Goal: Task Accomplishment & Management: Use online tool/utility

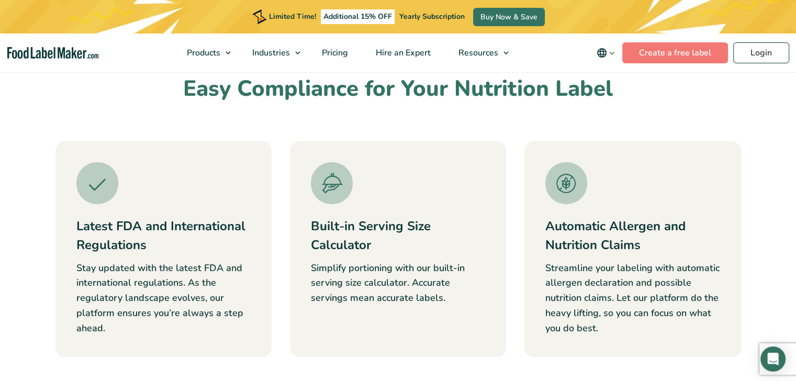
scroll to position [366, 0]
click at [706, 44] on link "Create a free label" at bounding box center [675, 52] width 106 height 21
click at [668, 59] on link "Create a free label" at bounding box center [675, 52] width 106 height 21
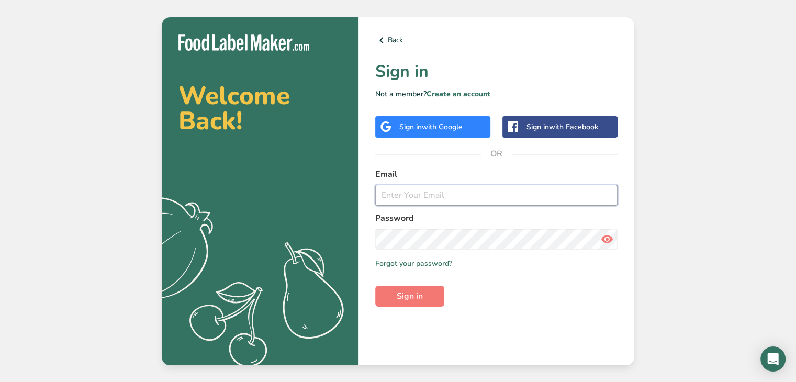
click at [422, 196] on input "email" at bounding box center [496, 195] width 242 height 21
click at [468, 125] on div "Sign in with Google" at bounding box center [432, 126] width 115 height 21
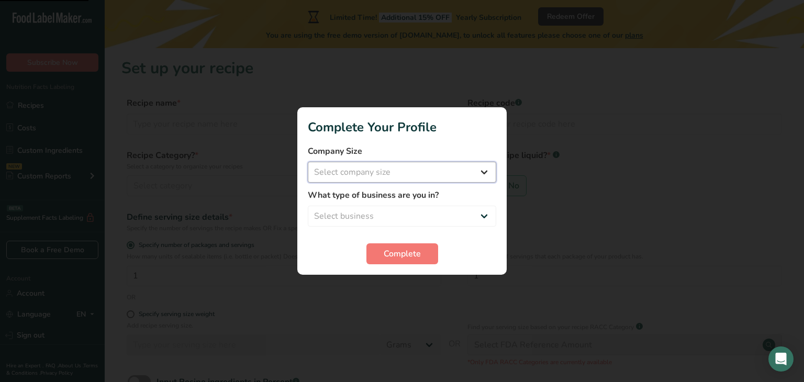
click at [398, 181] on select "Select company size" at bounding box center [402, 172] width 188 height 21
select select "1"
click at [308, 162] on select "Select company size Fewer than 10 Employees 10 to 50 Employees 51 to 500 Employ…" at bounding box center [402, 172] width 188 height 21
click at [387, 215] on select "Select business Packaged Food Manufacturer Restaurant & Cafe Bakery Meal Plans …" at bounding box center [402, 216] width 188 height 21
select select "1"
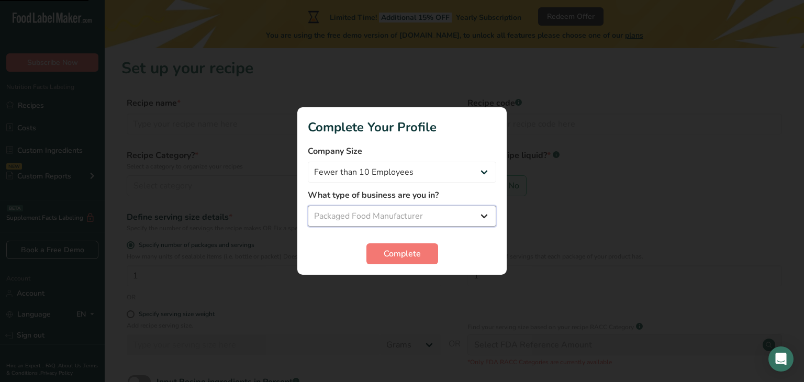
click at [308, 206] on select "Select business Packaged Food Manufacturer Restaurant & Cafe Bakery Meal Plans …" at bounding box center [402, 216] width 188 height 21
click at [403, 249] on span "Complete" at bounding box center [402, 253] width 37 height 13
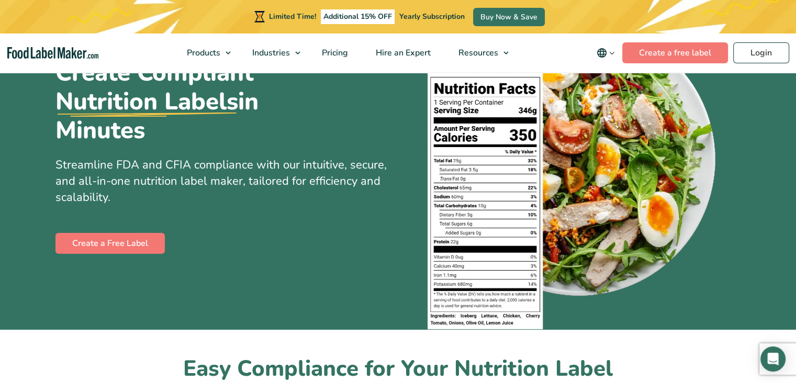
scroll to position [105, 0]
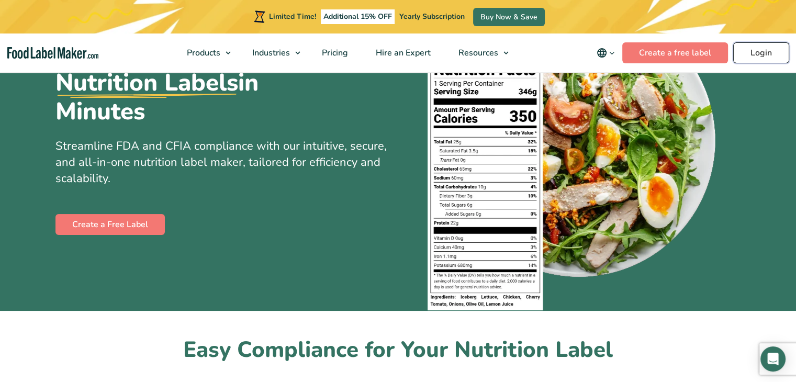
click at [775, 54] on link "Login" at bounding box center [761, 52] width 56 height 21
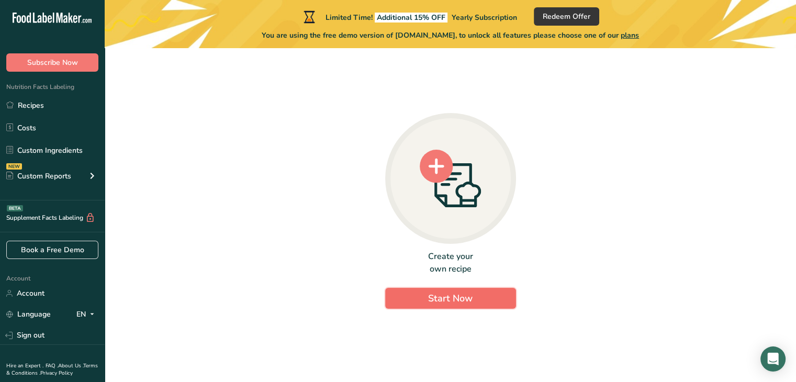
click at [446, 300] on span "Start Now" at bounding box center [450, 298] width 44 height 13
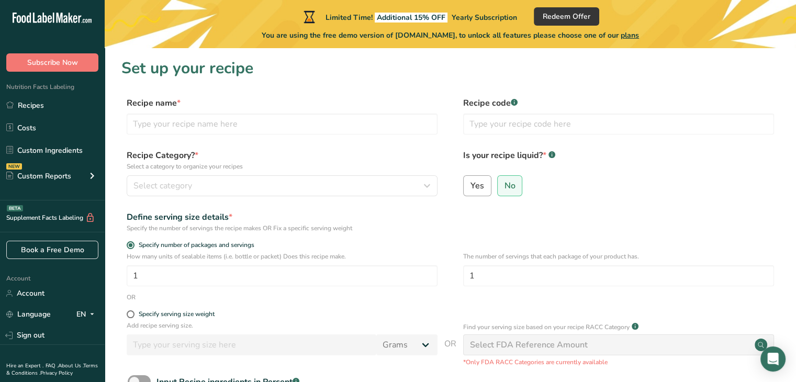
click at [475, 186] on span "Yes" at bounding box center [477, 186] width 14 height 10
click at [470, 186] on input "Yes" at bounding box center [467, 185] width 7 height 7
radio input "true"
radio input "false"
select select "22"
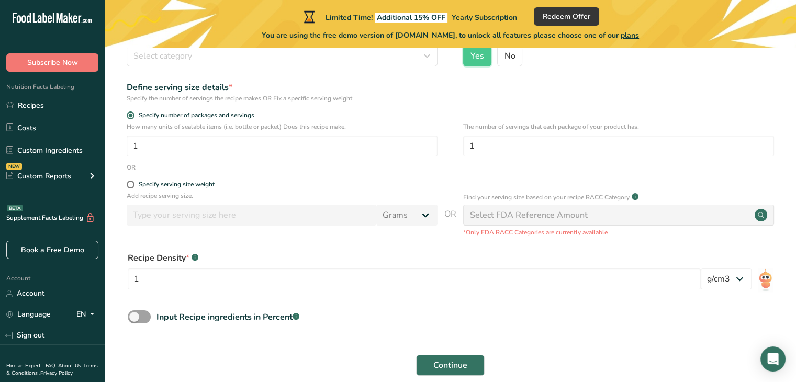
scroll to position [181, 0]
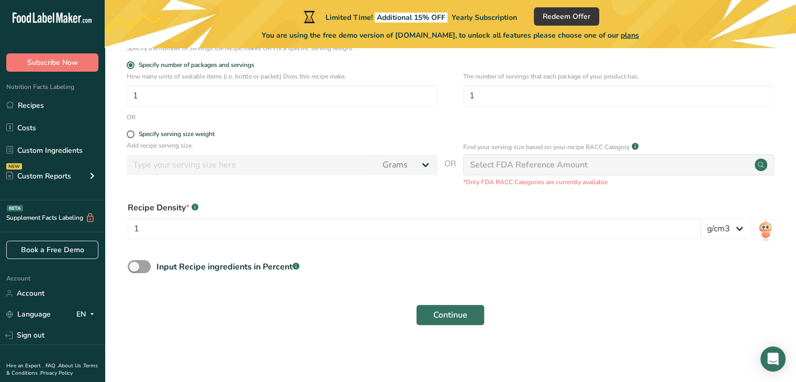
click at [466, 302] on div "Continue" at bounding box center [450, 314] width 658 height 33
click at [462, 314] on span "Continue" at bounding box center [450, 315] width 34 height 13
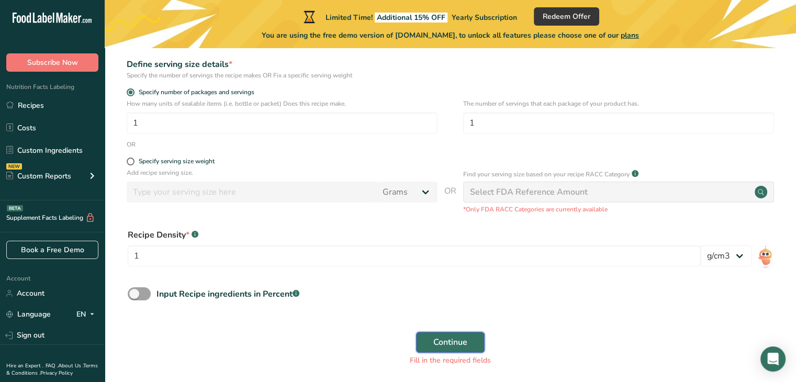
scroll to position [0, 0]
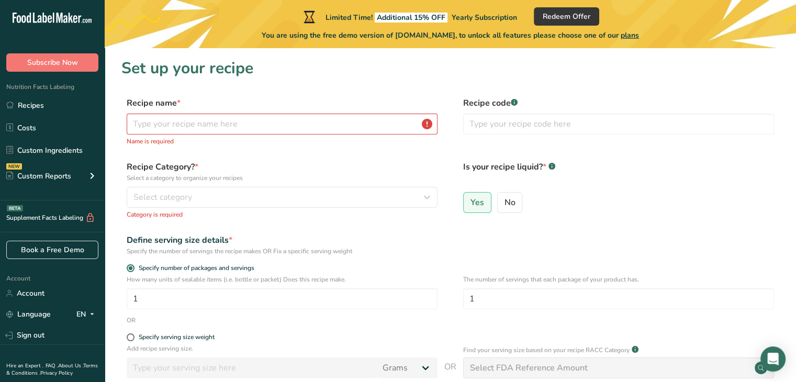
click at [281, 139] on p "Name is required" at bounding box center [282, 141] width 311 height 9
click at [265, 124] on input "text" at bounding box center [282, 124] width 311 height 21
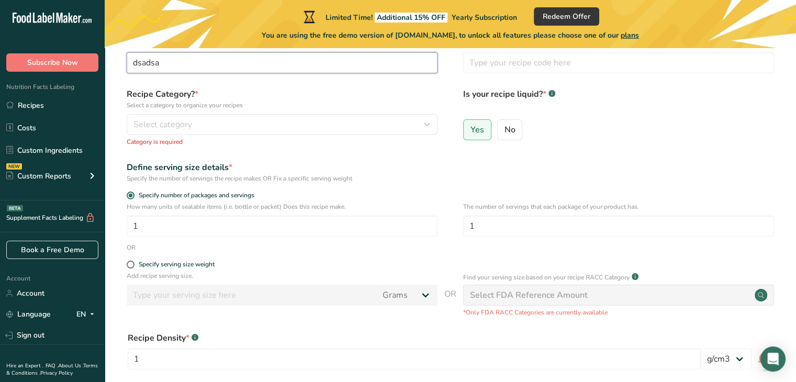
scroll to position [205, 0]
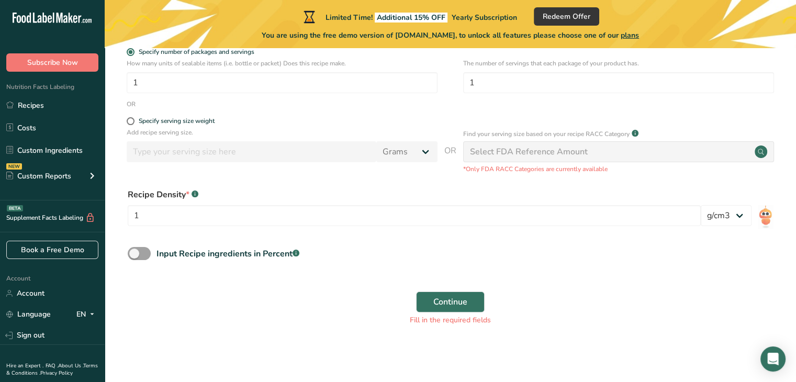
type input "dsadsa"
click at [494, 155] on div "Select FDA Reference Amount" at bounding box center [529, 151] width 118 height 13
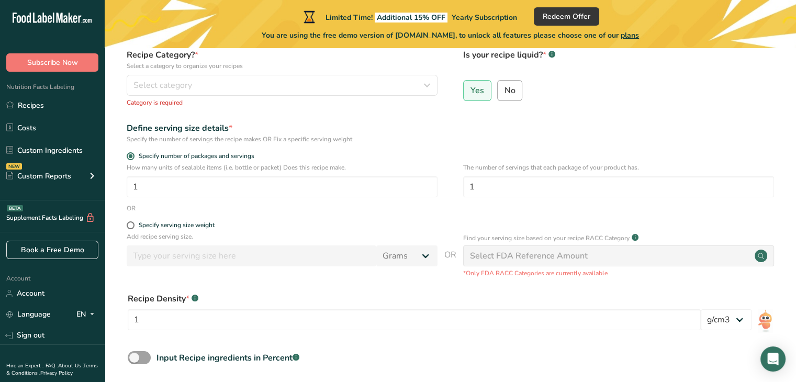
click at [506, 99] on label "No" at bounding box center [510, 90] width 26 height 21
click at [504, 94] on input "No" at bounding box center [501, 90] width 7 height 7
radio input "true"
radio input "false"
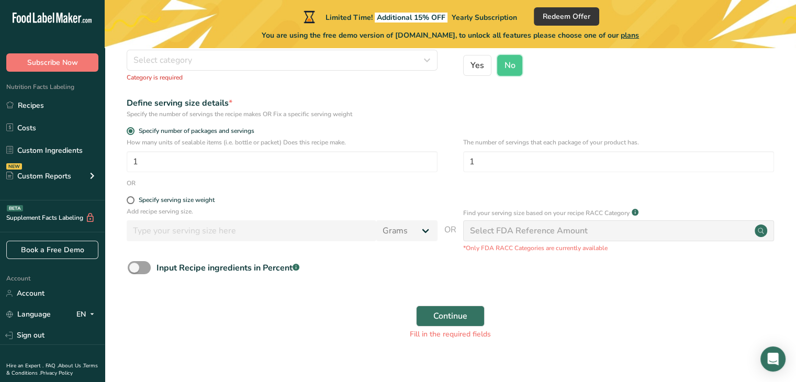
scroll to position [140, 0]
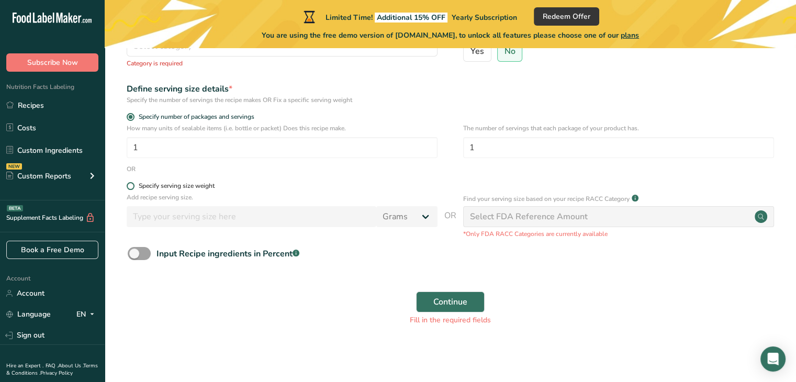
click at [132, 189] on label "Specify serving size weight" at bounding box center [282, 186] width 311 height 8
click at [132, 189] on input "Specify serving size weight" at bounding box center [130, 186] width 7 height 7
radio input "true"
radio input "false"
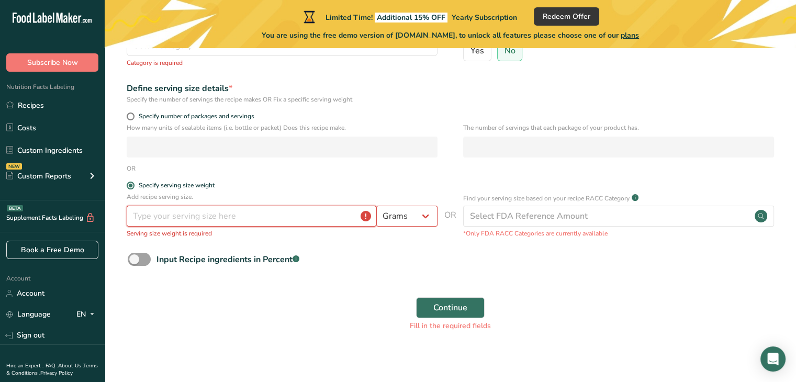
click at [208, 209] on input "number" at bounding box center [252, 216] width 250 height 21
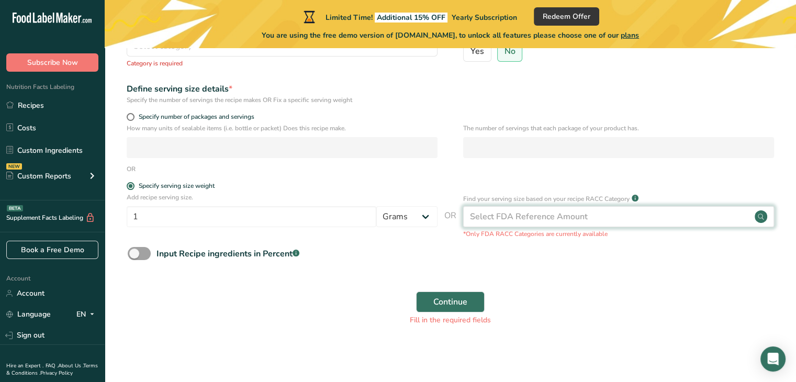
click at [575, 208] on div "Select FDA Reference Amount" at bounding box center [618, 216] width 311 height 21
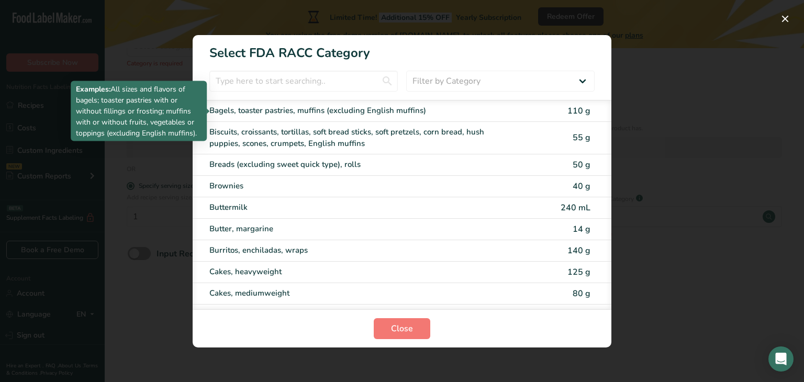
click at [325, 114] on div "Bagels, toaster pastries, muffins (excluding English muffins)" at bounding box center [357, 111] width 297 height 12
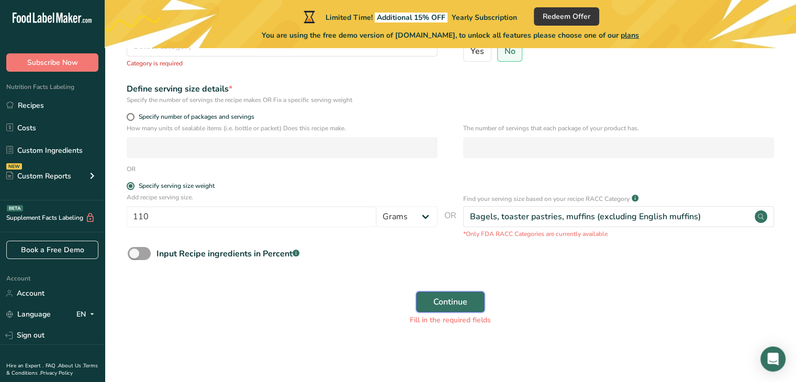
click at [435, 304] on span "Continue" at bounding box center [450, 302] width 34 height 13
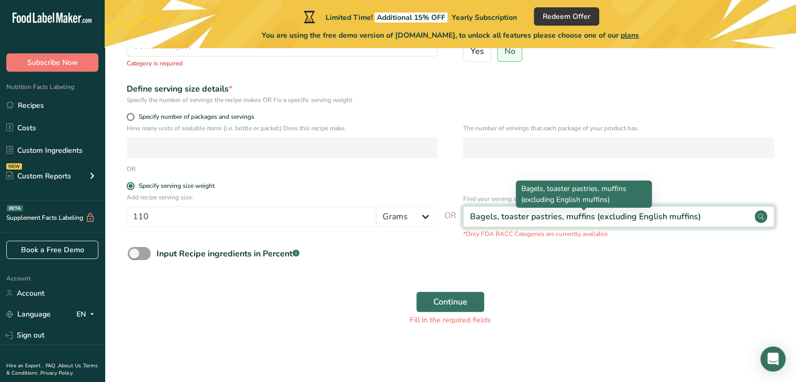
click at [524, 217] on div "Bagels, toaster pastries, muffins (excluding English muffins)" at bounding box center [585, 216] width 231 height 13
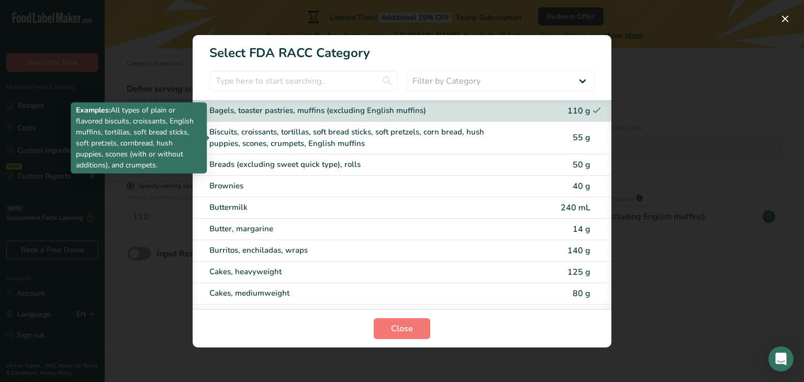
click at [415, 137] on div "Biscuits, croissants, tortillas, soft bread sticks, soft pretzels, corn bread, …" at bounding box center [357, 138] width 297 height 24
type input "55"
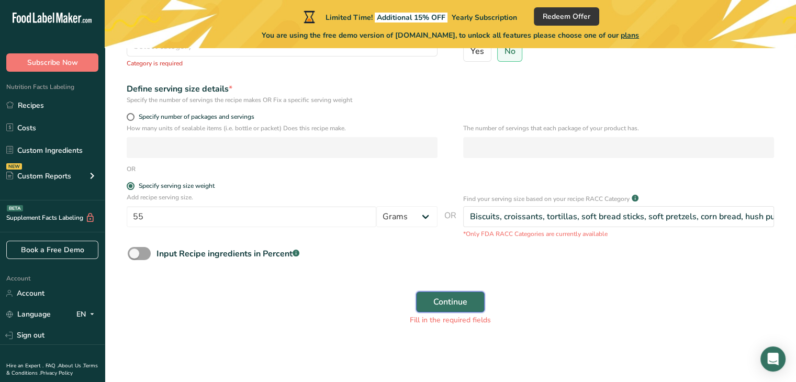
click at [442, 297] on span "Continue" at bounding box center [450, 302] width 34 height 13
click at [502, 237] on p "*Only FDA RACC Categories are currently available" at bounding box center [618, 233] width 311 height 9
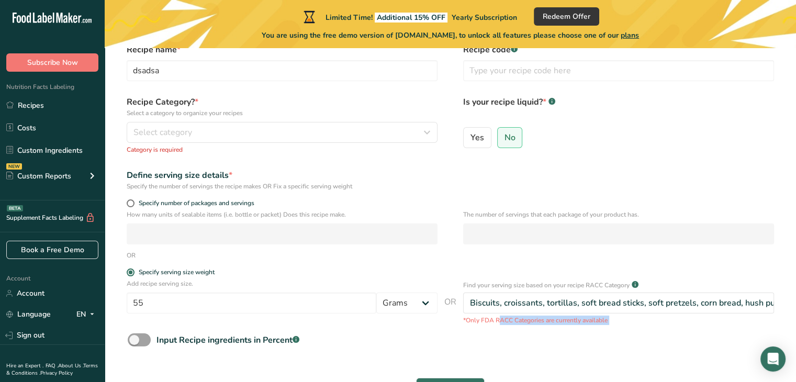
scroll to position [0, 0]
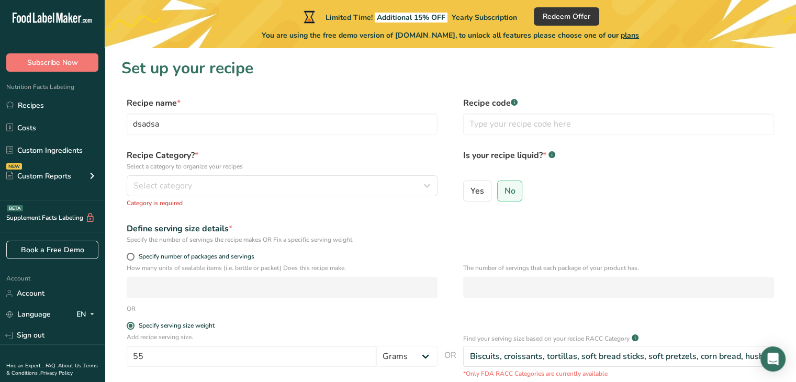
click at [199, 197] on div "Recipe Category? * Select a category to organize your recipes Select category S…" at bounding box center [282, 178] width 311 height 59
click at [230, 186] on div "Select category" at bounding box center [278, 185] width 291 height 13
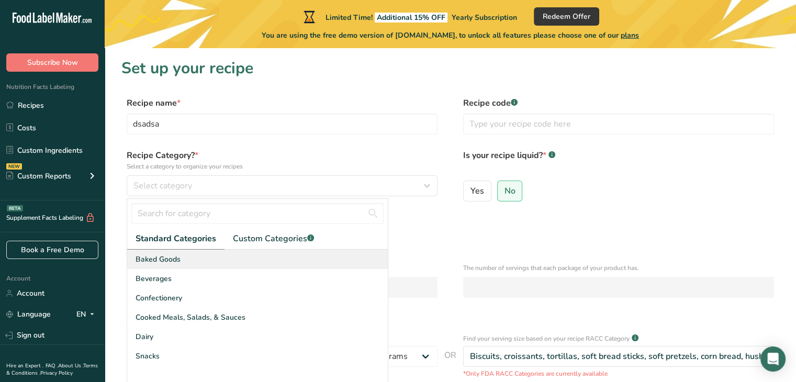
click at [197, 262] on div "Baked Goods" at bounding box center [257, 259] width 261 height 19
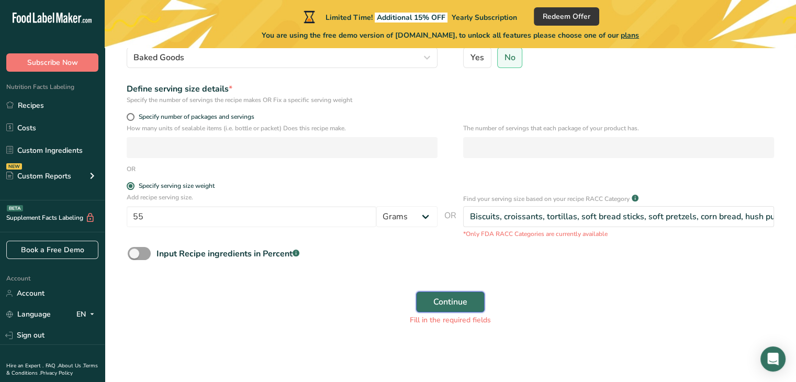
click at [450, 298] on span "Continue" at bounding box center [450, 302] width 34 height 13
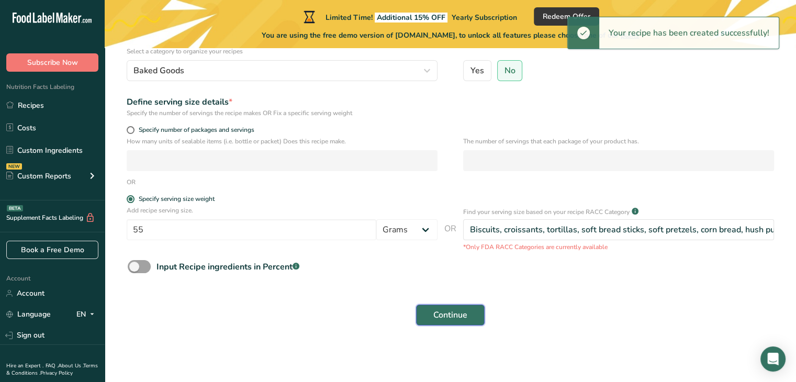
click at [455, 315] on span "Continue" at bounding box center [450, 315] width 34 height 13
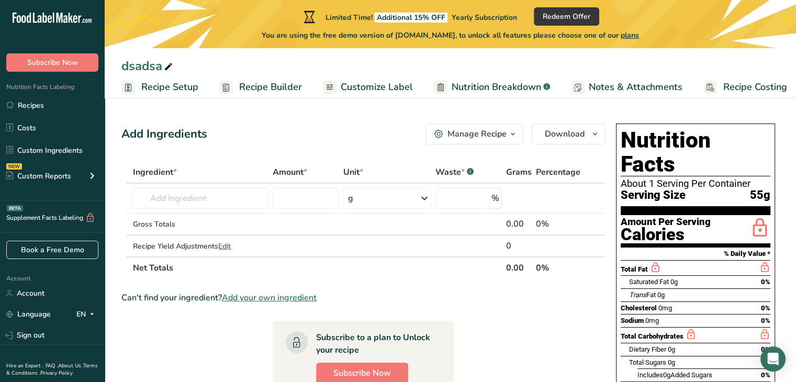
click at [186, 91] on span "Recipe Setup" at bounding box center [169, 87] width 57 height 14
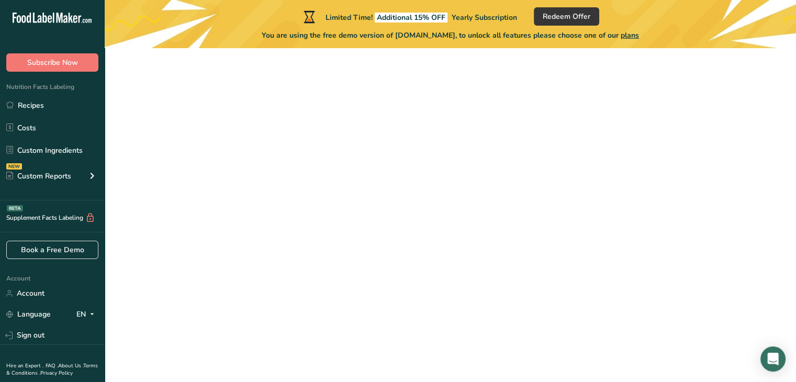
scroll to position [0, 4]
select select
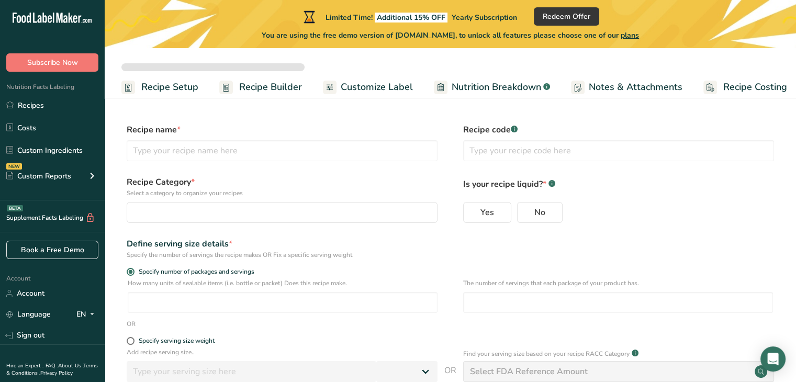
click at [253, 89] on span "Recipe Builder" at bounding box center [270, 87] width 63 height 14
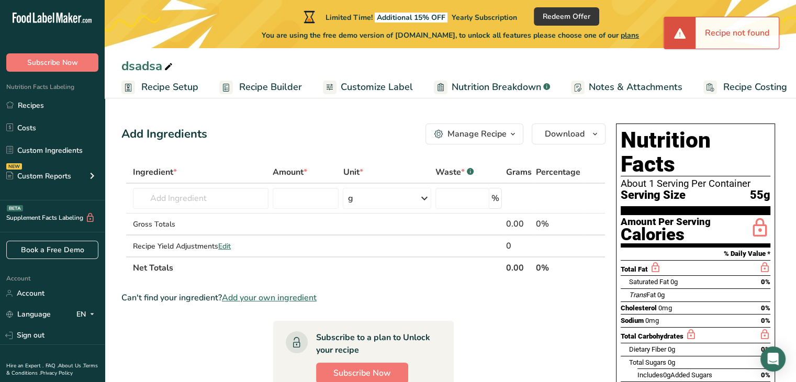
click at [358, 83] on span "Customize Label" at bounding box center [377, 87] width 72 height 14
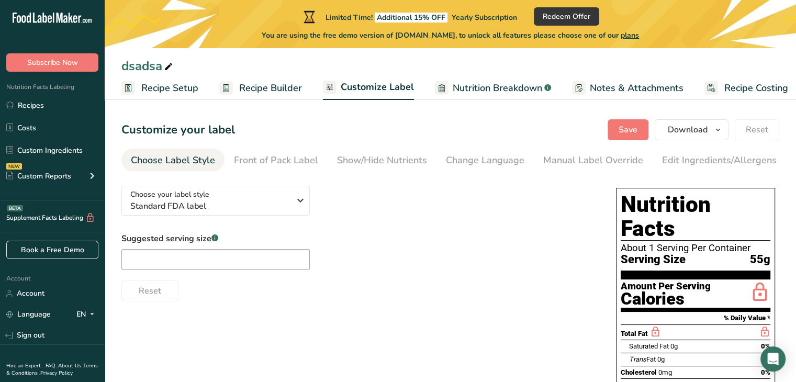
click at [509, 88] on span "Nutrition Breakdown" at bounding box center [497, 88] width 89 height 14
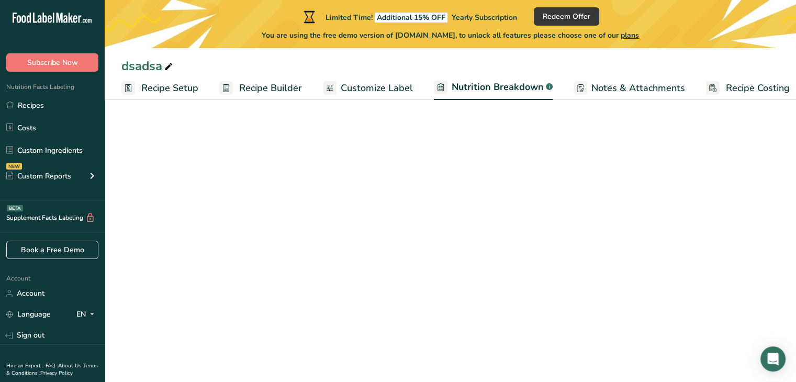
scroll to position [0, 10]
select select "Calories"
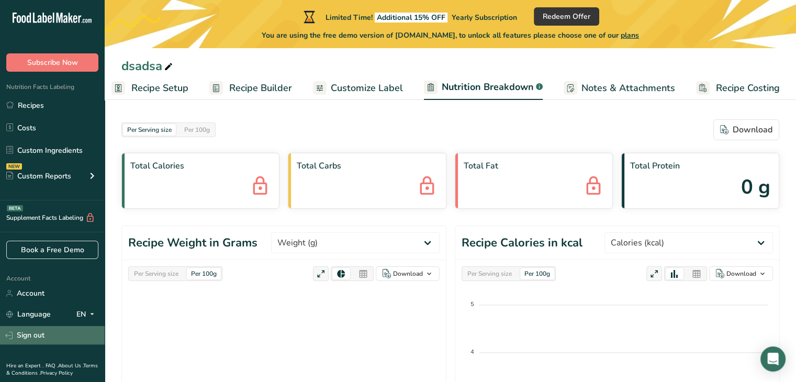
click at [34, 338] on link "Sign out" at bounding box center [52, 335] width 105 height 18
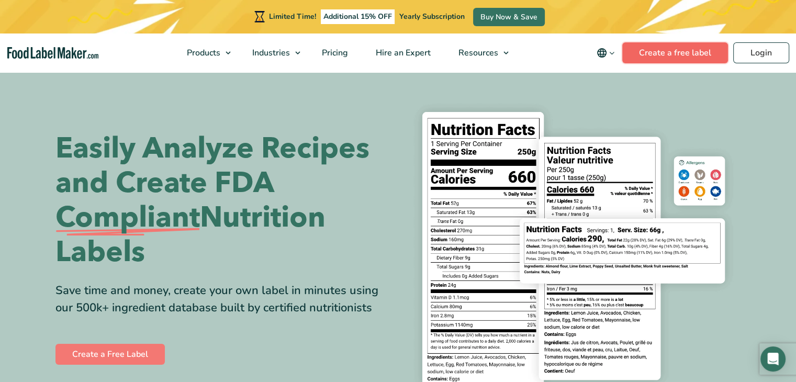
click at [679, 59] on link "Create a free label" at bounding box center [675, 52] width 106 height 21
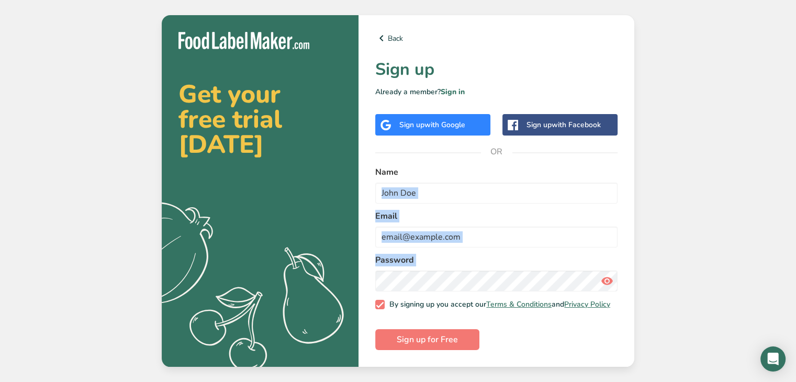
click at [498, 271] on form "Name Email Password By signing up you accept our Terms & Conditions and Privacy…" at bounding box center [496, 258] width 242 height 184
click at [411, 47] on div "Back Sign up Already a member? Sign in Sign up with Google Sign up with Faceboo…" at bounding box center [496, 191] width 276 height 352
click at [390, 32] on link "Back" at bounding box center [496, 38] width 242 height 13
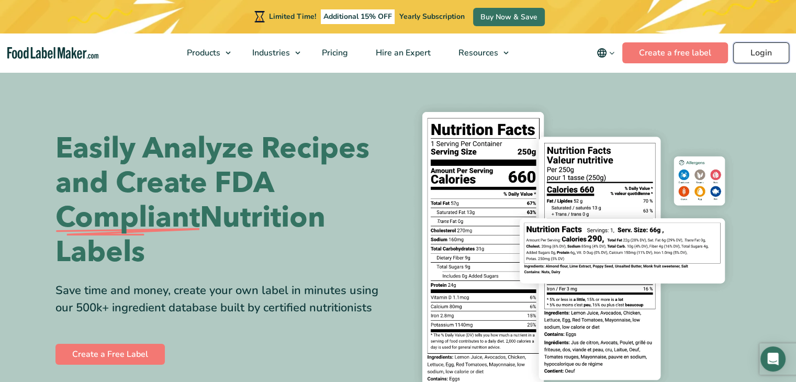
click at [764, 60] on link "Login" at bounding box center [761, 52] width 56 height 21
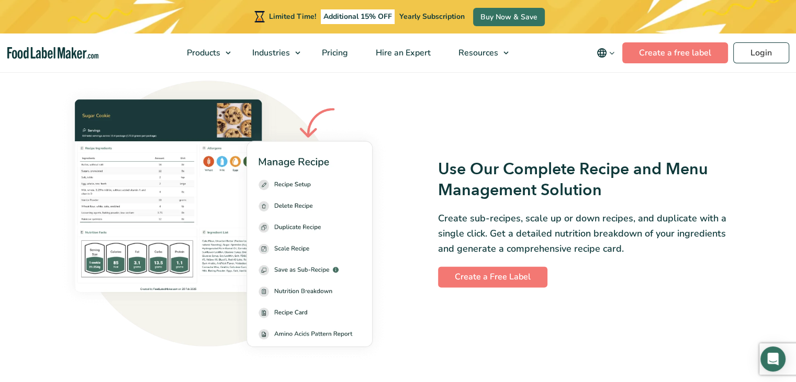
scroll to position [1360, 0]
